Goal: Information Seeking & Learning: Learn about a topic

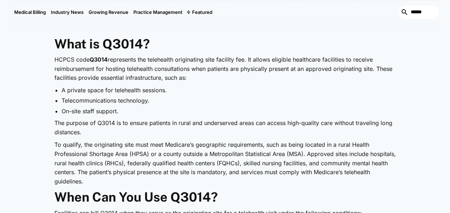
scroll to position [320, 0]
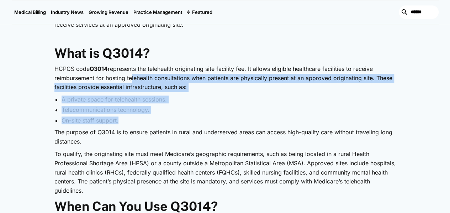
drag, startPoint x: 56, startPoint y: 74, endPoint x: 100, endPoint y: 113, distance: 58.8
click at [106, 116] on li "On-site staff support." at bounding box center [229, 120] width 335 height 8
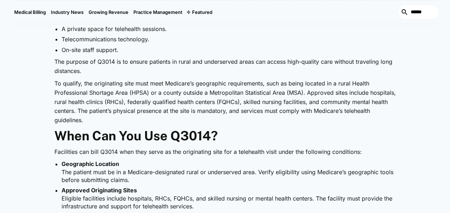
scroll to position [392, 0]
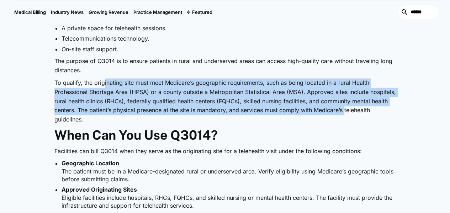
drag, startPoint x: 82, startPoint y: 66, endPoint x: 157, endPoint y: 90, distance: 79.4
click at [180, 93] on p "To qualify, the originating site must meet Medicare’s geographic requirements, …" at bounding box center [225, 101] width 342 height 46
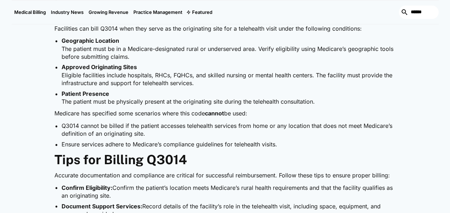
scroll to position [499, 0]
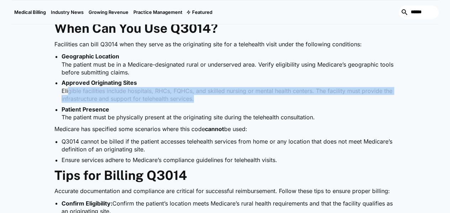
drag, startPoint x: 47, startPoint y: 65, endPoint x: 135, endPoint y: 77, distance: 88.7
click at [135, 79] on li "Approved Originating Sites Eligible facilities include hospitals, RHCs, FQHCs, …" at bounding box center [229, 91] width 335 height 24
click at [314, 79] on li "Approved Originating Sites Eligible facilities include hospitals, RHCs, FQHCs, …" at bounding box center [229, 91] width 335 height 24
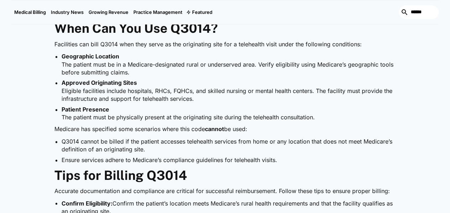
click at [295, 79] on li "Approved Originating Sites Eligible facilities include hospitals, RHCs, FQHCs, …" at bounding box center [229, 91] width 335 height 24
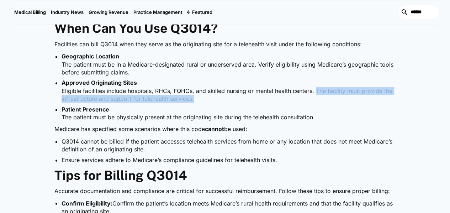
drag, startPoint x: 295, startPoint y: 69, endPoint x: 136, endPoint y: 78, distance: 159.1
click at [136, 79] on li "Approved Originating Sites Eligible facilities include hospitals, RHCs, FQHCs, …" at bounding box center [229, 91] width 335 height 24
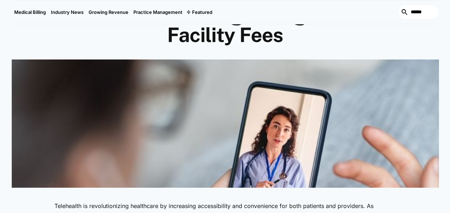
scroll to position [0, 0]
